Goal: Information Seeking & Learning: Understand process/instructions

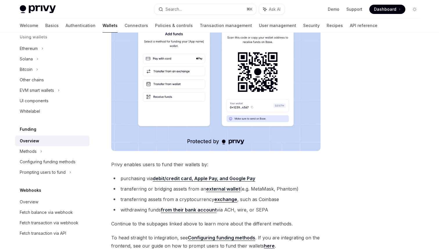
scroll to position [176, 0]
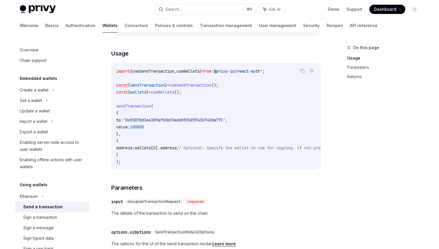
scroll to position [237, 0]
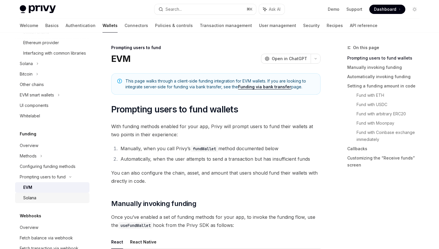
click at [23, 203] on link "Solana" at bounding box center [52, 198] width 74 height 10
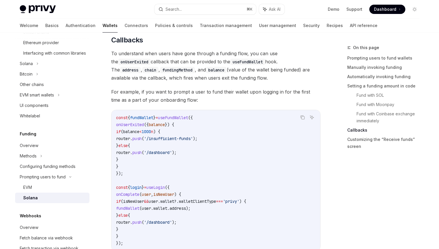
scroll to position [926, 0]
click at [262, 187] on code "const { fundWallet } = useFundWallet ({ onUserExited ({ balance }) { if ( balan…" at bounding box center [216, 179] width 200 height 133
click at [259, 183] on code "const { fundWallet } = useFundWallet ({ onUserExited ({ balance }) { if ( balan…" at bounding box center [216, 179] width 200 height 133
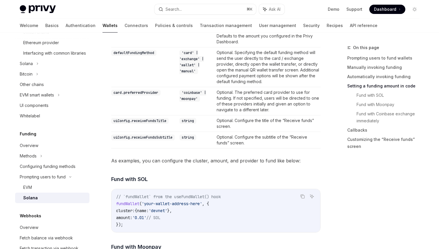
scroll to position [0, 0]
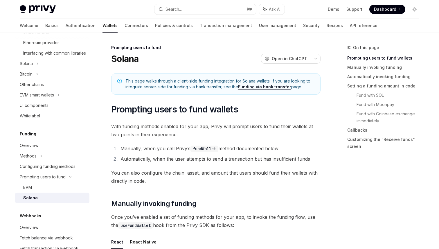
click at [220, 84] on span "This page walks through a client-side funding integration for Solana wallets. I…" at bounding box center [220, 84] width 189 height 12
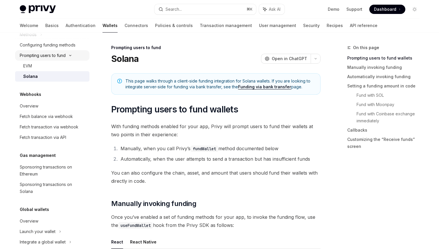
scroll to position [376, 0]
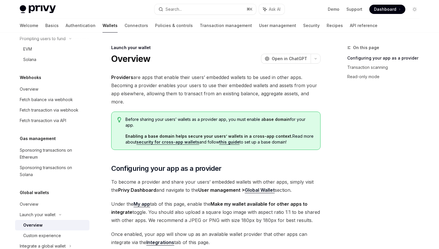
scroll to position [397, 0]
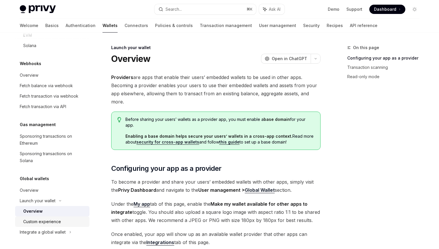
click at [57, 225] on link "Custom experience" at bounding box center [52, 222] width 74 height 10
type textarea "*"
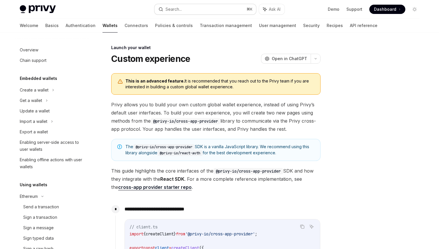
click at [213, 14] on button "Search... ⌘ K" at bounding box center [206, 9] width 102 height 10
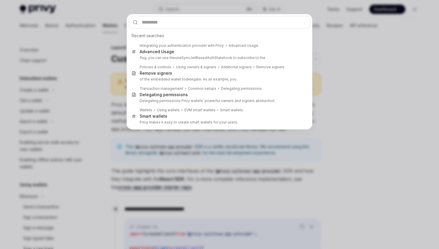
type input "**********"
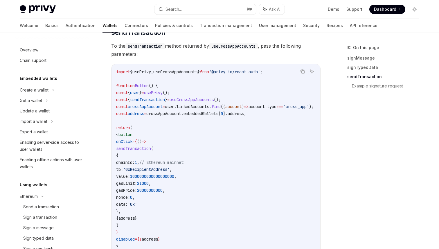
scroll to position [470, 0]
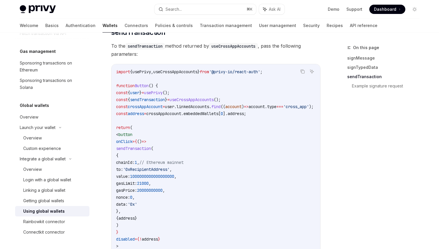
click at [210, 106] on code "import { usePrivy , useCrossAppAccounts } from '@privy-io/react-auth' ; functio…" at bounding box center [222, 172] width 212 height 209
click at [244, 116] on span "address" at bounding box center [236, 113] width 16 height 5
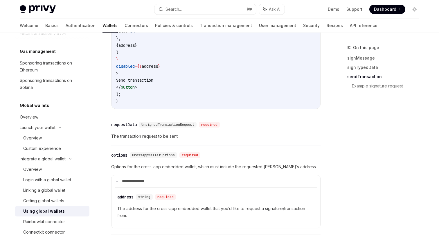
scroll to position [813, 0]
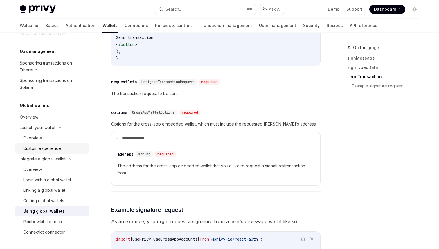
click at [48, 145] on div "Custom experience" at bounding box center [42, 148] width 38 height 7
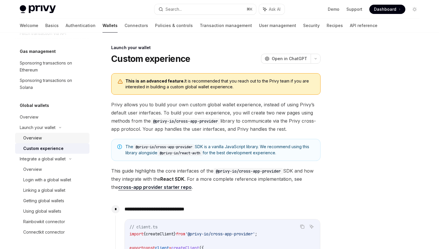
click at [45, 133] on link "Overview" at bounding box center [52, 138] width 74 height 10
type textarea "*"
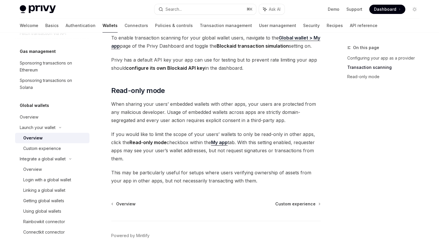
scroll to position [494, 0]
